Goal: Task Accomplishment & Management: Use online tool/utility

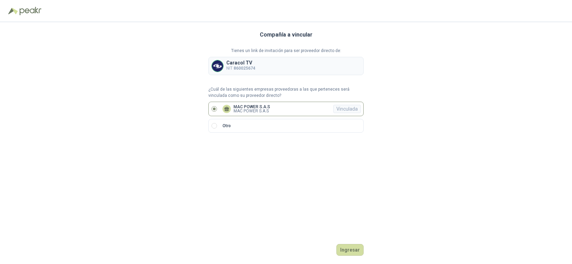
drag, startPoint x: 348, startPoint y: 250, endPoint x: 382, endPoint y: 220, distance: 44.9
click at [349, 249] on button "Ingresar" at bounding box center [349, 250] width 27 height 12
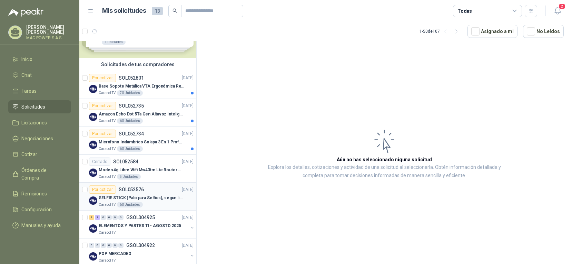
scroll to position [34, 0]
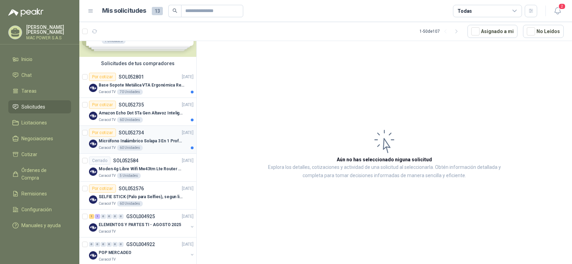
click at [131, 146] on div "60 Unidades" at bounding box center [130, 148] width 26 height 6
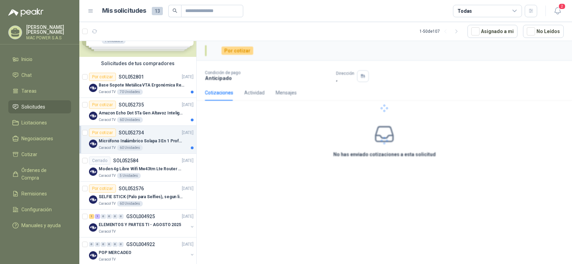
scroll to position [34, 0]
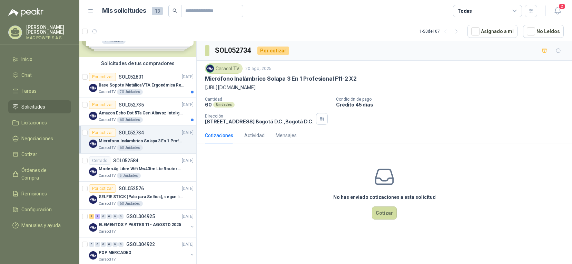
click at [226, 88] on p "[URL][DOMAIN_NAME]" at bounding box center [384, 88] width 359 height 8
drag, startPoint x: 258, startPoint y: 88, endPoint x: 204, endPoint y: 88, distance: 54.1
click at [204, 88] on div "Caracol TV [DATE] Micrófono Inalámbrico Solapa 3 En 1 Profesional F11-2 X2 [URL…" at bounding box center [384, 94] width 375 height 67
copy p "[URL][DOMAIN_NAME]"
click at [127, 116] on p "Amazon Echo Dot 5Ta Gen Altavoz Inteligente Alexa Azul" at bounding box center [142, 113] width 86 height 7
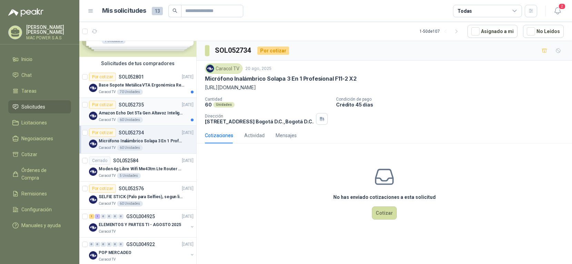
scroll to position [34, 0]
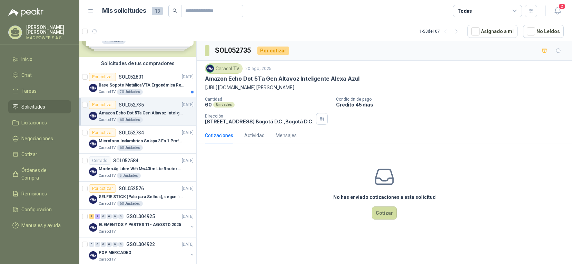
drag, startPoint x: 206, startPoint y: 87, endPoint x: 535, endPoint y: 87, distance: 329.7
click at [535, 87] on p "[URL][DOMAIN_NAME][PERSON_NAME]" at bounding box center [384, 88] width 359 height 8
copy p "[URL][DOMAIN_NAME][PERSON_NAME]"
click at [137, 84] on p "Base Sopote Metálica VTA Ergonómica Retráctil para Portátil" at bounding box center [142, 85] width 86 height 7
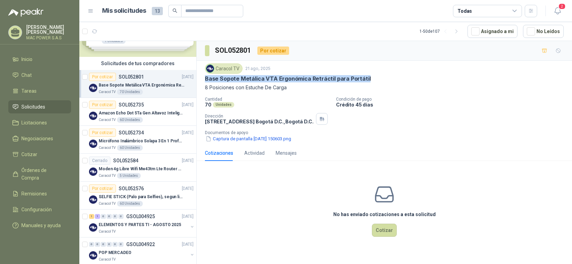
drag, startPoint x: 206, startPoint y: 79, endPoint x: 372, endPoint y: 78, distance: 166.2
click at [372, 78] on div "Base Sopote Metálica VTA Ergonómica Retráctil para Portátil" at bounding box center [384, 78] width 359 height 7
click at [236, 140] on button "Captura de pantalla [DATE] 150603.png" at bounding box center [248, 138] width 87 height 7
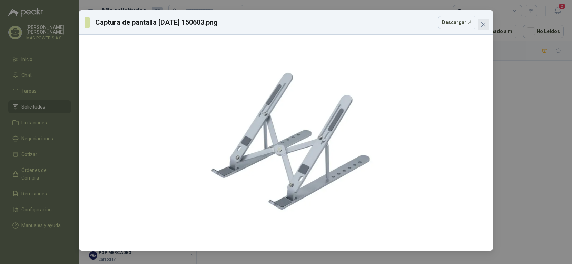
click at [483, 22] on icon "close" at bounding box center [483, 25] width 6 height 6
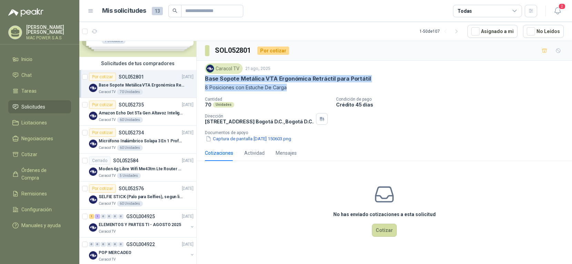
drag, startPoint x: 206, startPoint y: 79, endPoint x: 298, endPoint y: 92, distance: 92.6
click at [298, 92] on div "Caracol TV [DATE] Base Sopote Metálica VTA Ergonómica Retráctil para Portátil 8…" at bounding box center [384, 102] width 359 height 79
copy div "Base Sopote Metálica VTA Ergonómica Retráctil para Portátil 8 Posiciones con Es…"
